Goal: Navigation & Orientation: Find specific page/section

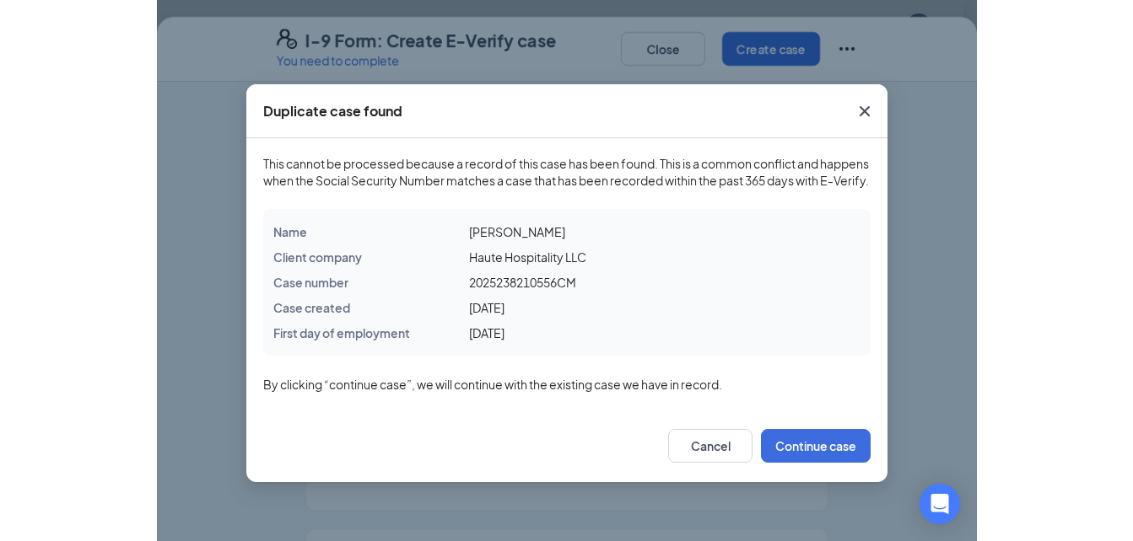
scroll to position [506, 0]
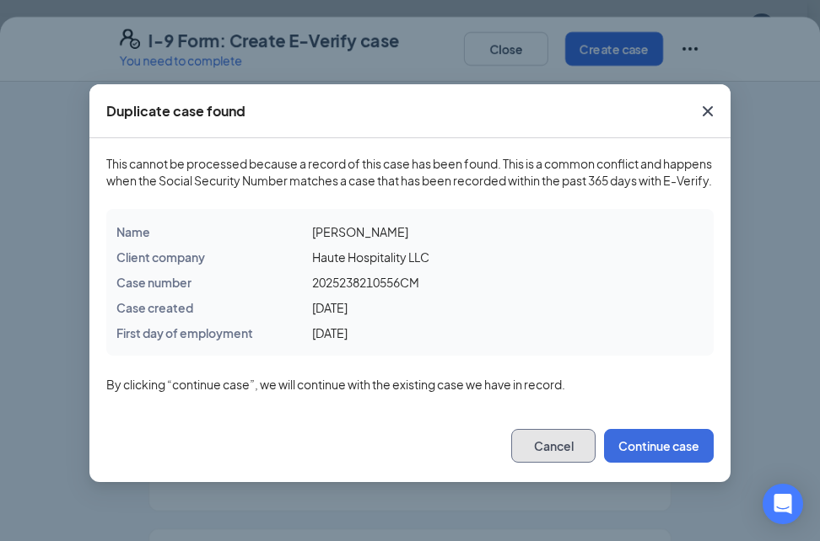
click at [583, 455] on button "Cancel" at bounding box center [553, 446] width 84 height 34
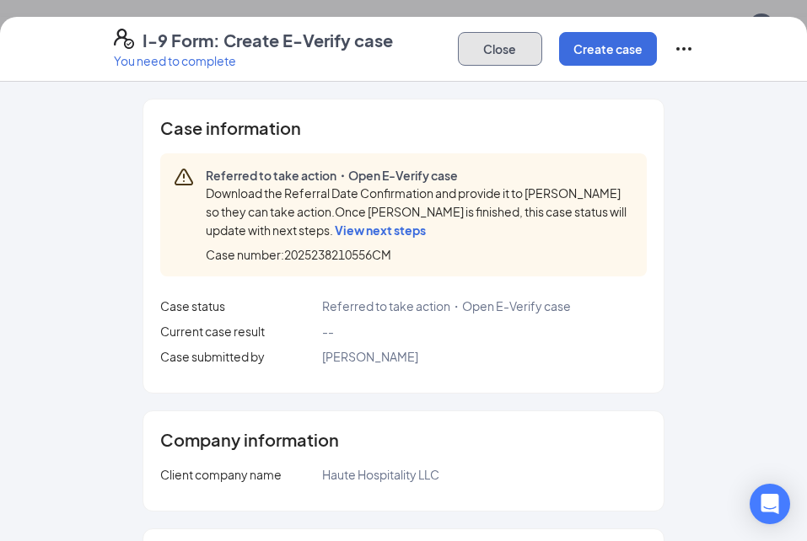
click at [516, 53] on button "Close" at bounding box center [500, 49] width 84 height 34
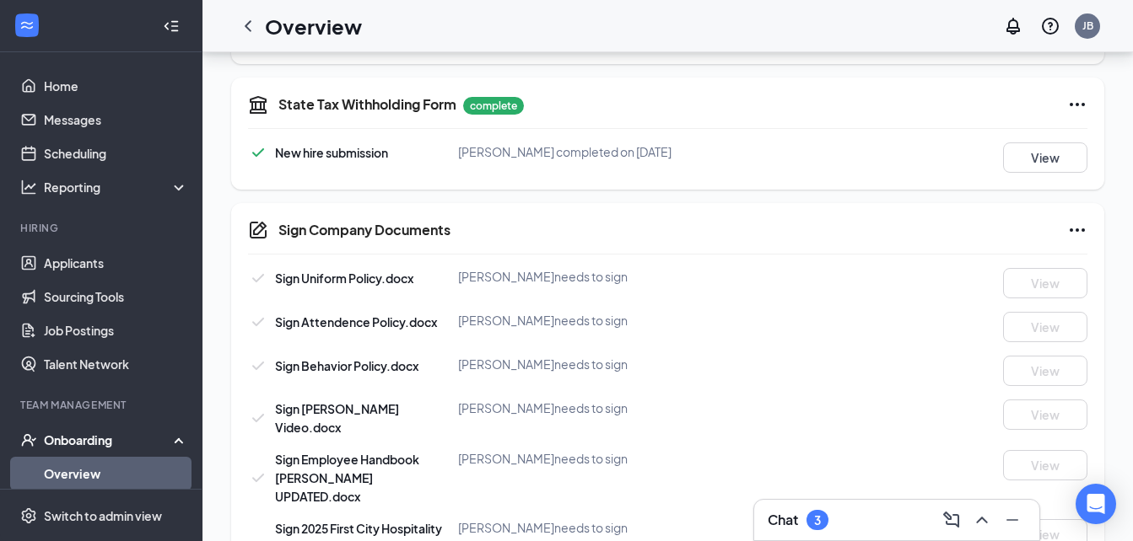
scroll to position [1256, 0]
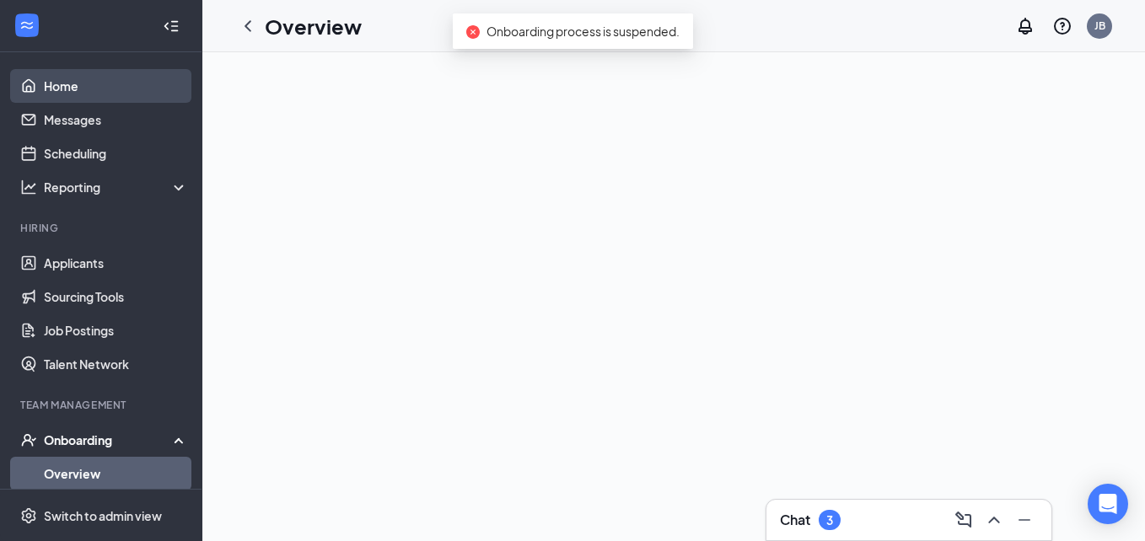
click at [67, 84] on link "Home" at bounding box center [116, 86] width 144 height 34
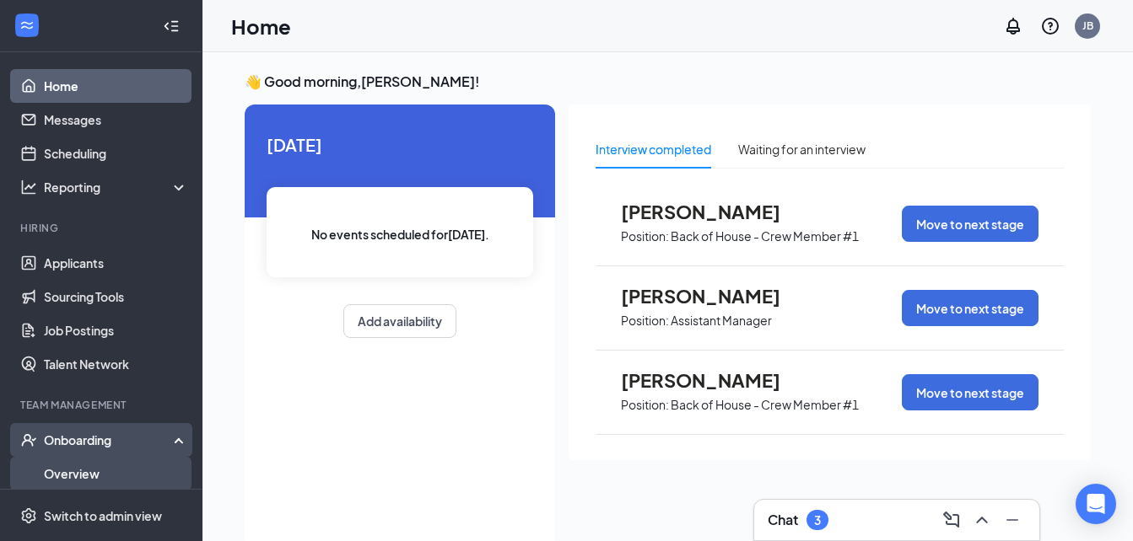
click at [89, 471] on link "Overview" at bounding box center [116, 474] width 144 height 34
